Goal: Task Accomplishment & Management: Manage account settings

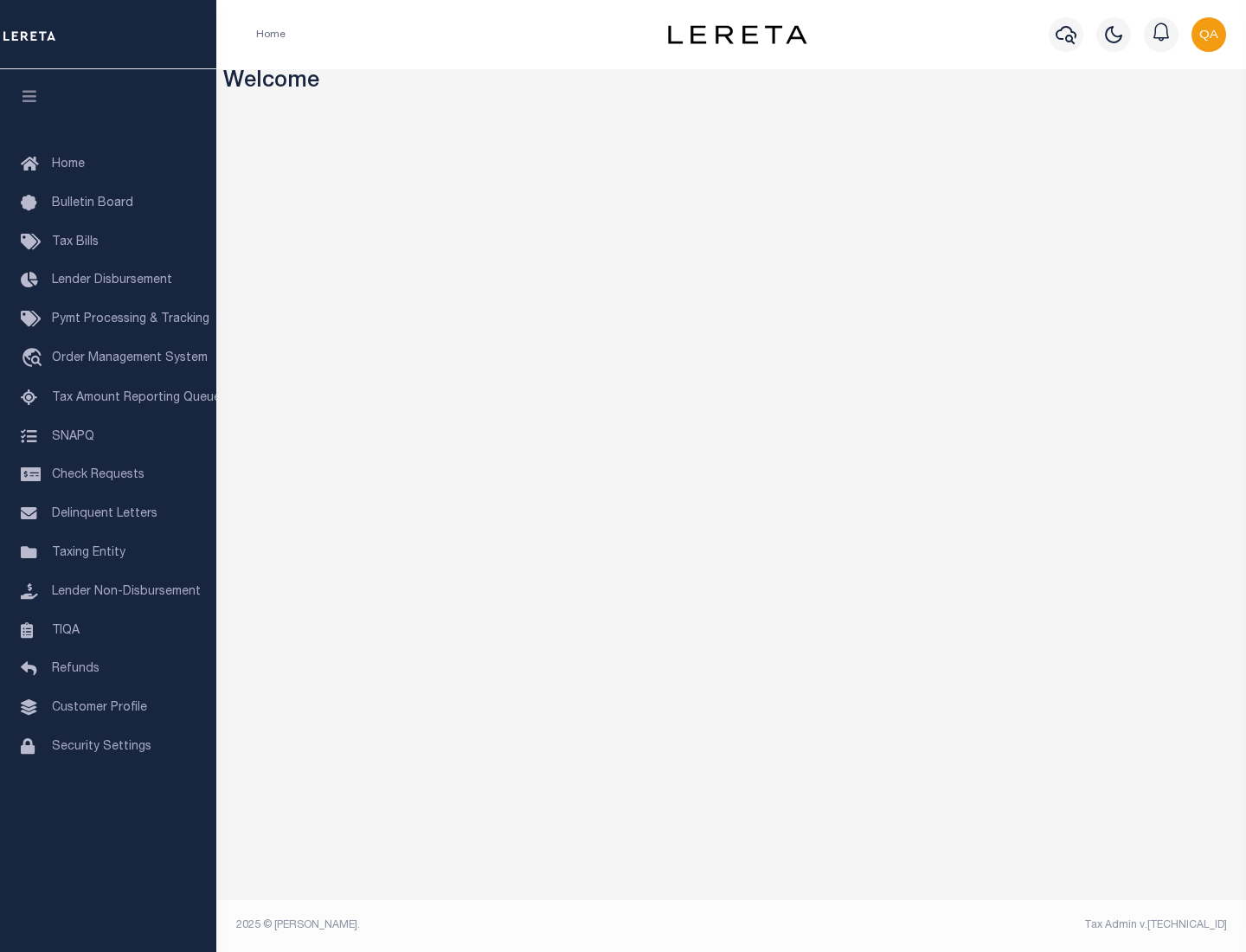
click at [108, 476] on span "Check Requests" at bounding box center [98, 476] width 92 height 12
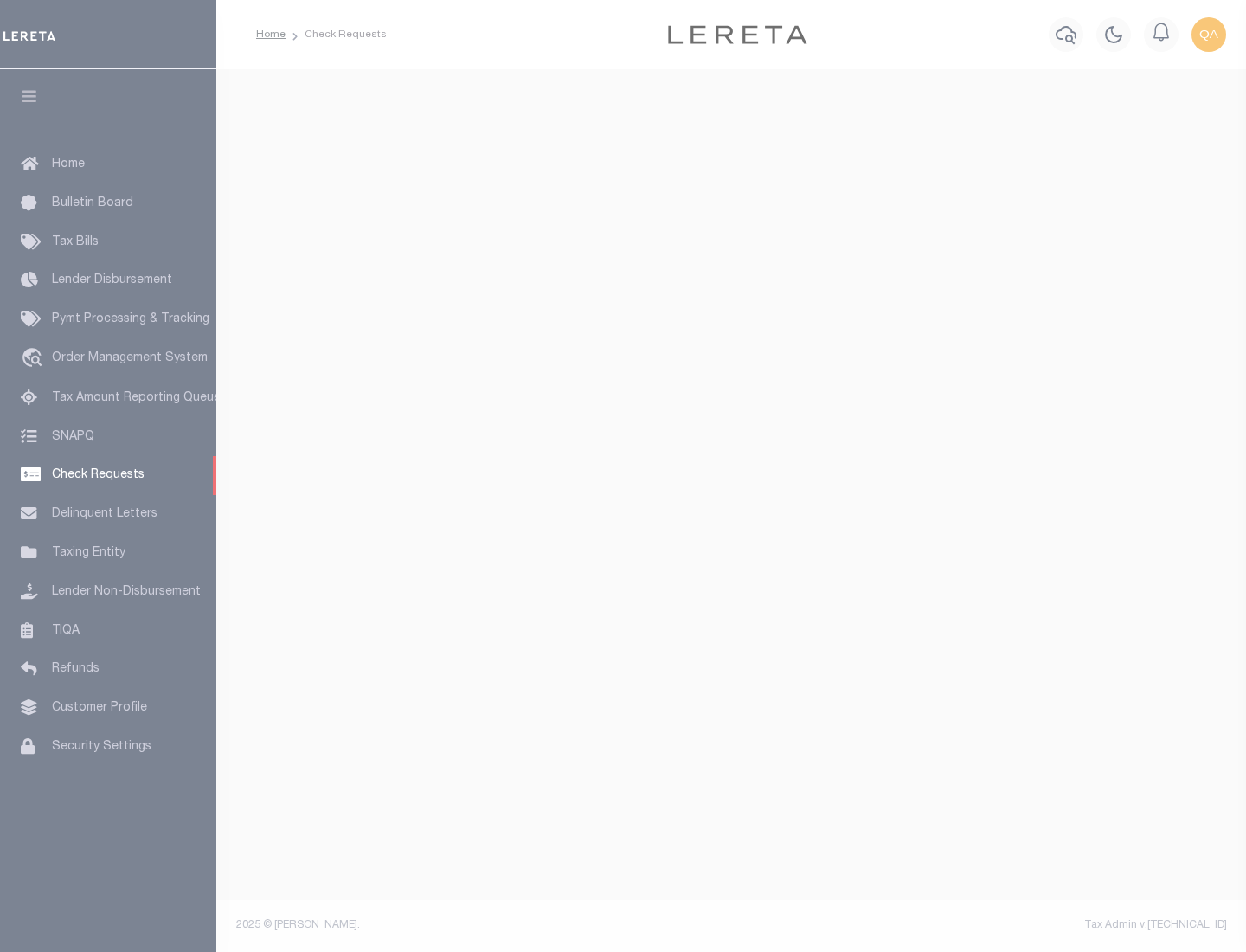
select select "50"
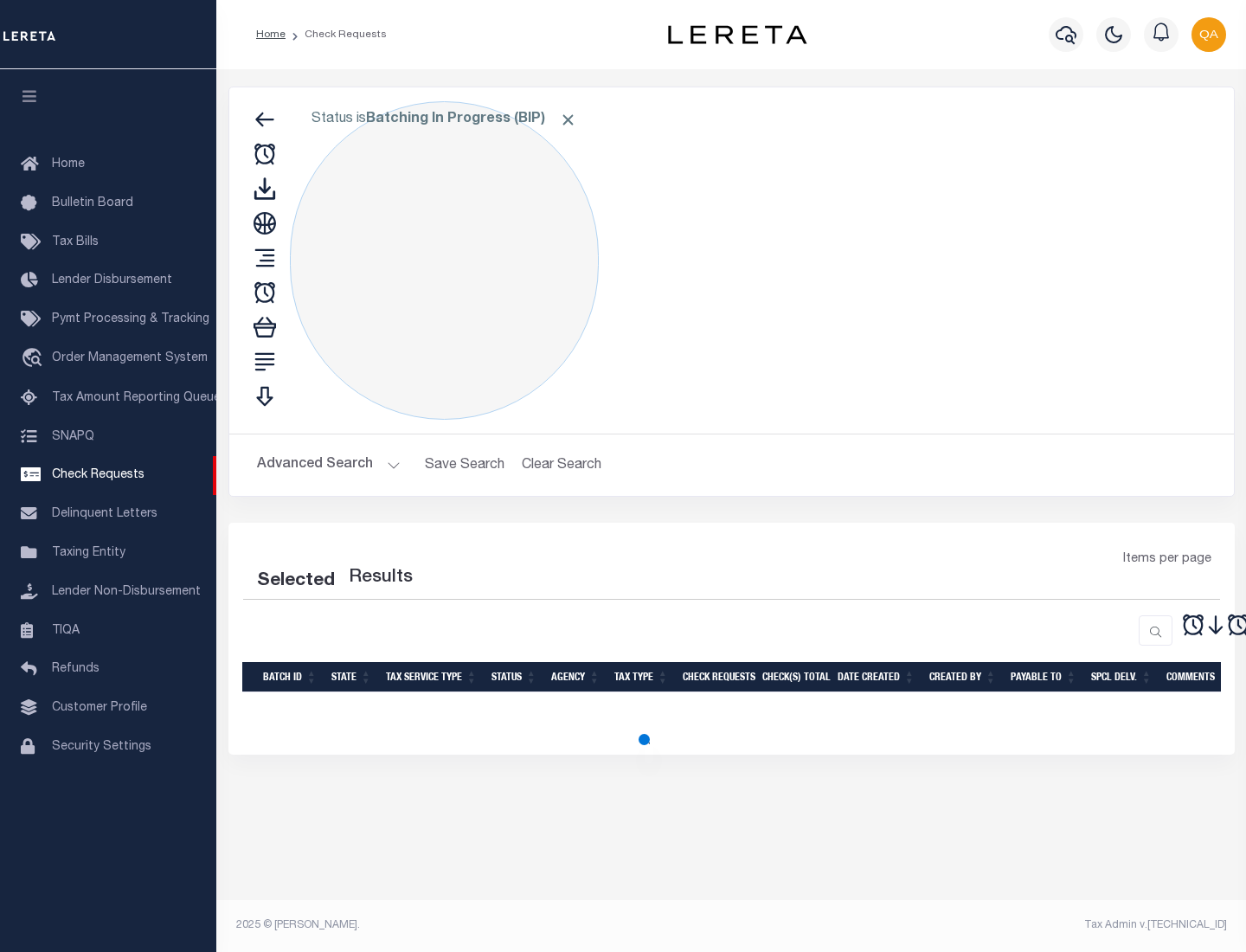
select select "50"
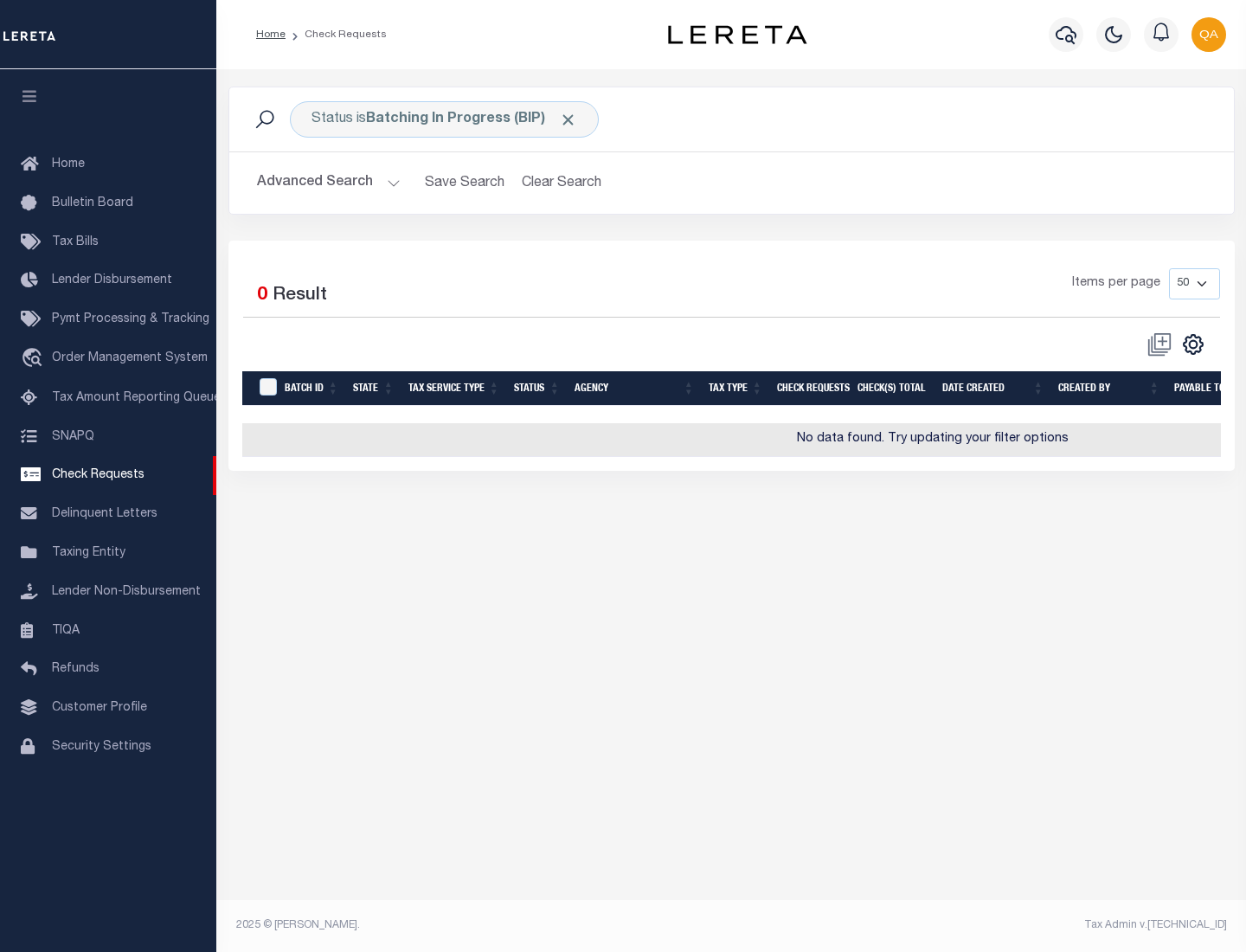
click at [569, 119] on span "Click to Remove" at bounding box center [568, 120] width 18 height 18
